Goal: Find specific page/section: Find specific page/section

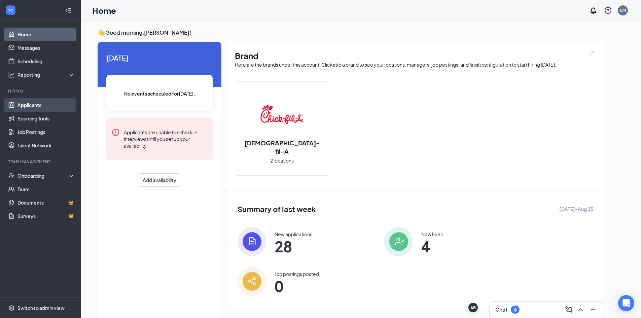
click at [57, 107] on link "Applicants" at bounding box center [46, 104] width 58 height 13
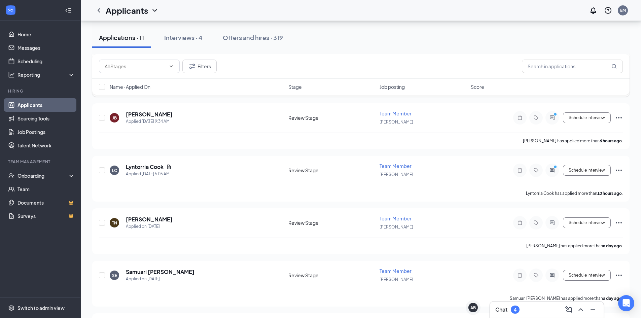
scroll to position [24, 0]
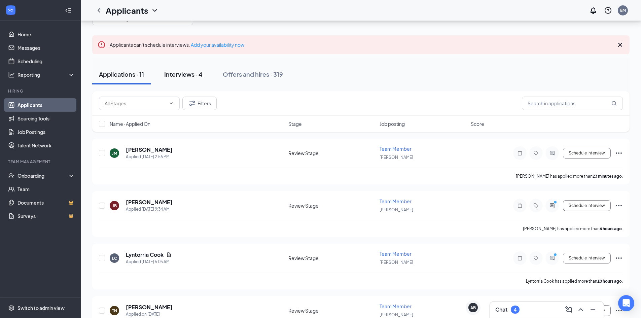
click at [196, 77] on div "Interviews · 4" at bounding box center [183, 74] width 38 height 8
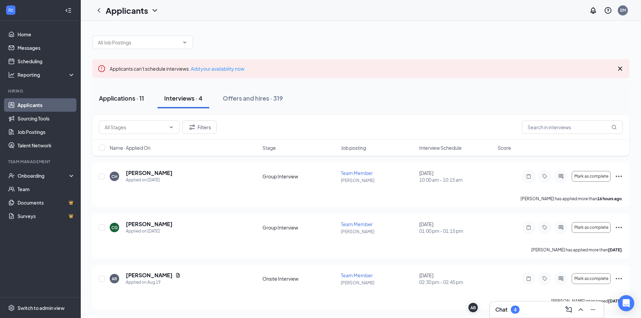
click at [121, 99] on div "Applications · 11" at bounding box center [121, 98] width 45 height 8
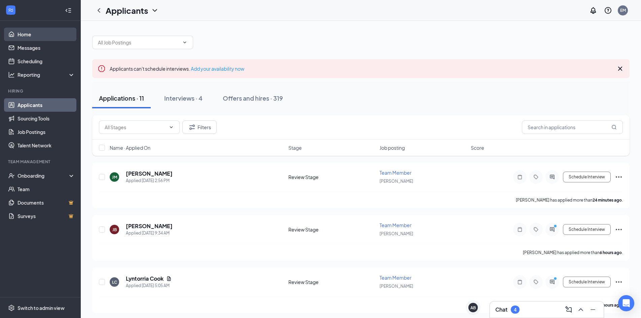
click at [50, 34] on link "Home" at bounding box center [46, 34] width 58 height 13
